Goal: Task Accomplishment & Management: Use online tool/utility

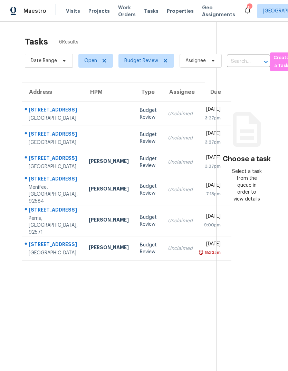
click at [134, 112] on td "Budget Review" at bounding box center [148, 114] width 28 height 24
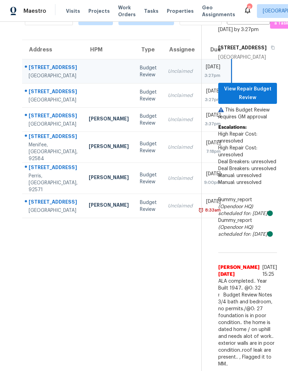
scroll to position [122, 0]
click at [259, 85] on span "View Repair Budget Review" at bounding box center [248, 93] width 48 height 17
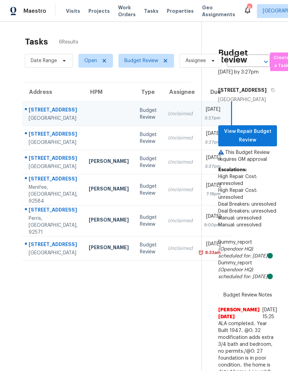
scroll to position [0, 0]
click at [256, 144] on span "View Repair Budget Review" at bounding box center [248, 135] width 48 height 17
click at [83, 150] on td at bounding box center [108, 138] width 51 height 24
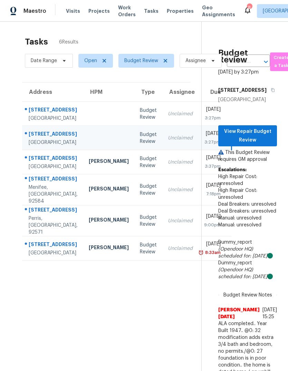
click at [91, 139] on div at bounding box center [109, 138] width 40 height 2
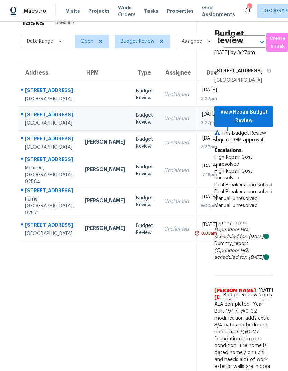
scroll to position [19, 4]
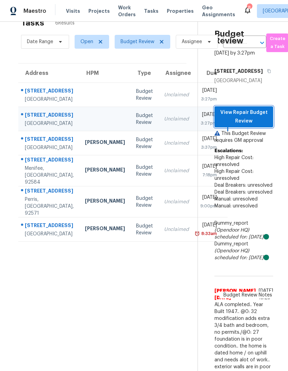
click at [262, 125] on span "View Repair Budget Review" at bounding box center [244, 116] width 48 height 17
click at [136, 150] on div "Budget Review" at bounding box center [144, 143] width 17 height 14
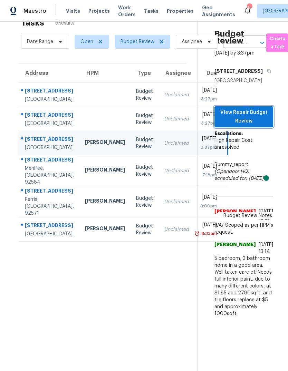
click at [258, 125] on span "View Repair Budget Review" at bounding box center [244, 116] width 48 height 17
click at [131, 187] on td "Budget Review" at bounding box center [145, 170] width 28 height 31
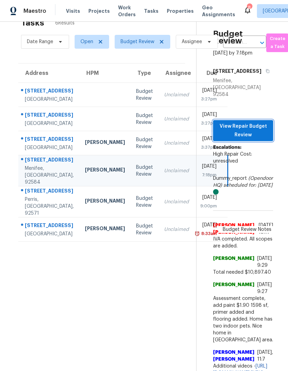
click at [247, 122] on span "View Repair Budget Review" at bounding box center [243, 130] width 49 height 17
click at [136, 209] on div "Budget Review" at bounding box center [144, 202] width 17 height 14
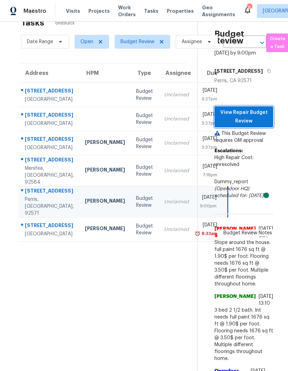
click at [244, 109] on span "View Repair Budget Review" at bounding box center [244, 116] width 48 height 17
click at [136, 237] on div "Budget Review" at bounding box center [144, 230] width 17 height 14
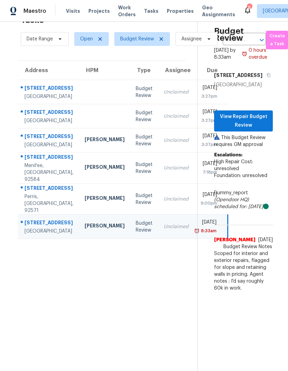
scroll to position [22, 4]
click at [252, 130] on span "View Repair Budget Review" at bounding box center [244, 121] width 48 height 17
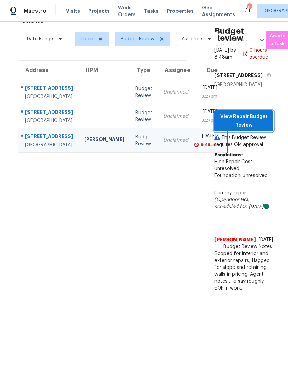
click at [261, 130] on span "View Repair Budget Review" at bounding box center [244, 121] width 48 height 17
click at [86, 86] on td at bounding box center [104, 92] width 51 height 24
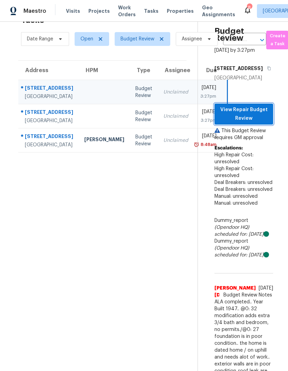
click at [252, 123] on span "View Repair Budget Review" at bounding box center [244, 114] width 48 height 17
click at [130, 153] on td "Budget Review" at bounding box center [144, 141] width 28 height 24
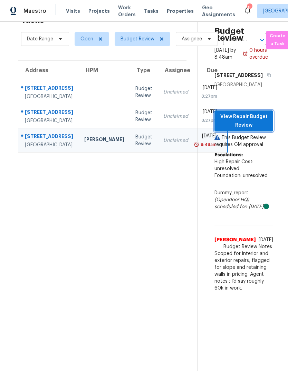
click at [256, 130] on span "View Repair Budget Review" at bounding box center [244, 121] width 48 height 17
